Goal: Find contact information: Find contact information

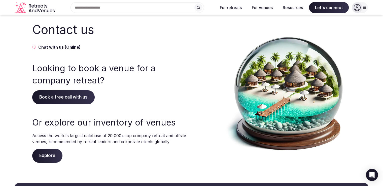
click at [364, 9] on icon at bounding box center [365, 8] width 4 height 4
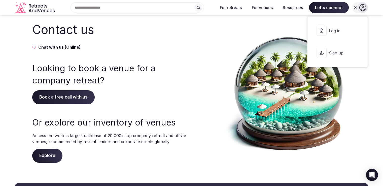
click at [252, 24] on img at bounding box center [287, 92] width 127 height 142
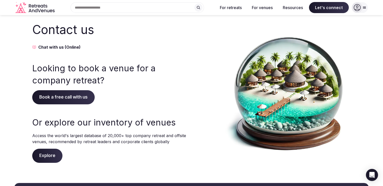
click at [47, 149] on span "Explore" at bounding box center [47, 156] width 30 height 14
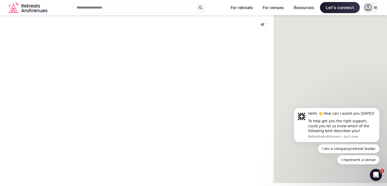
click at [48, 156] on div at bounding box center [137, 98] width 274 height 167
